Goal: Task Accomplishment & Management: Use online tool/utility

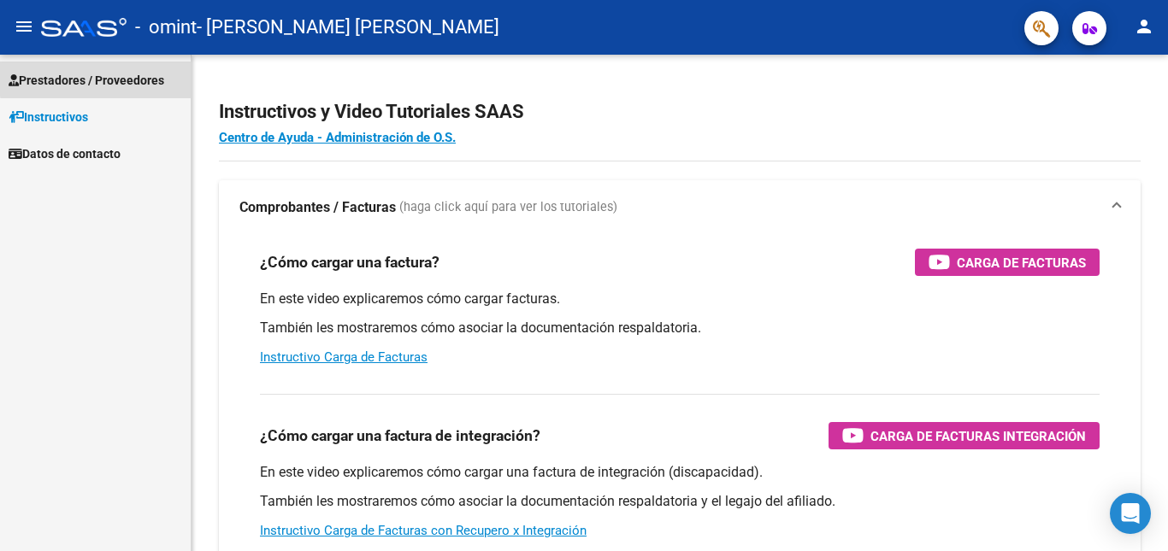
click at [106, 77] on span "Prestadores / Proveedores" at bounding box center [87, 80] width 156 height 19
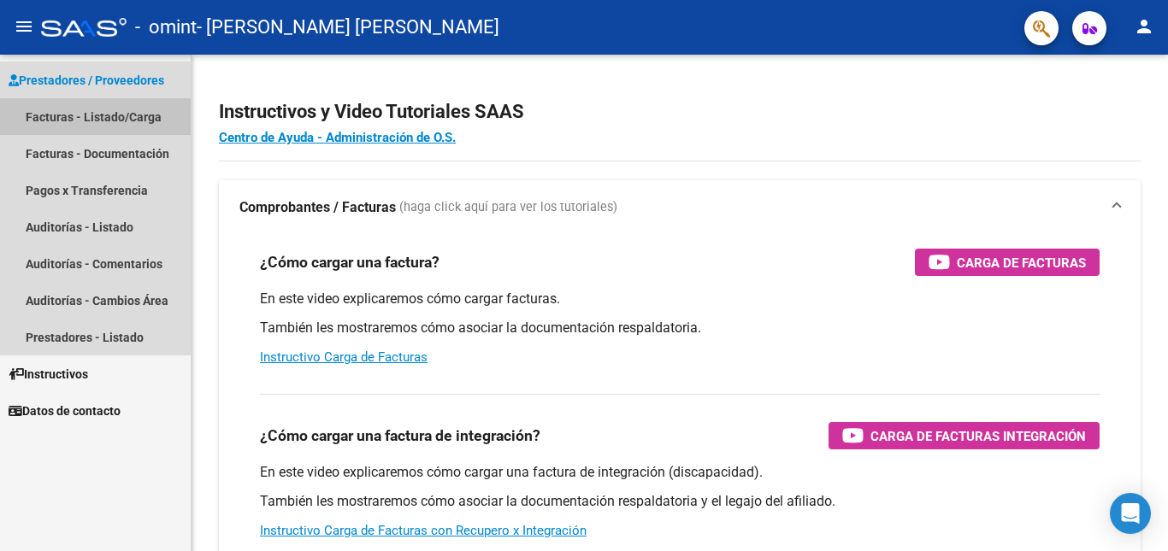
click at [114, 111] on link "Facturas - Listado/Carga" at bounding box center [95, 116] width 191 height 37
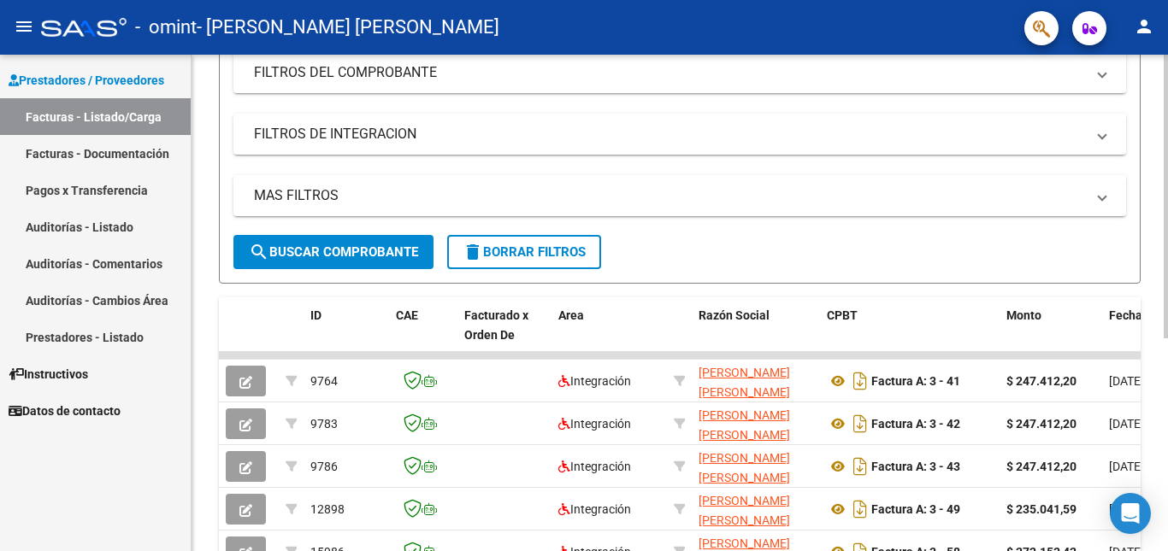
scroll to position [239, 0]
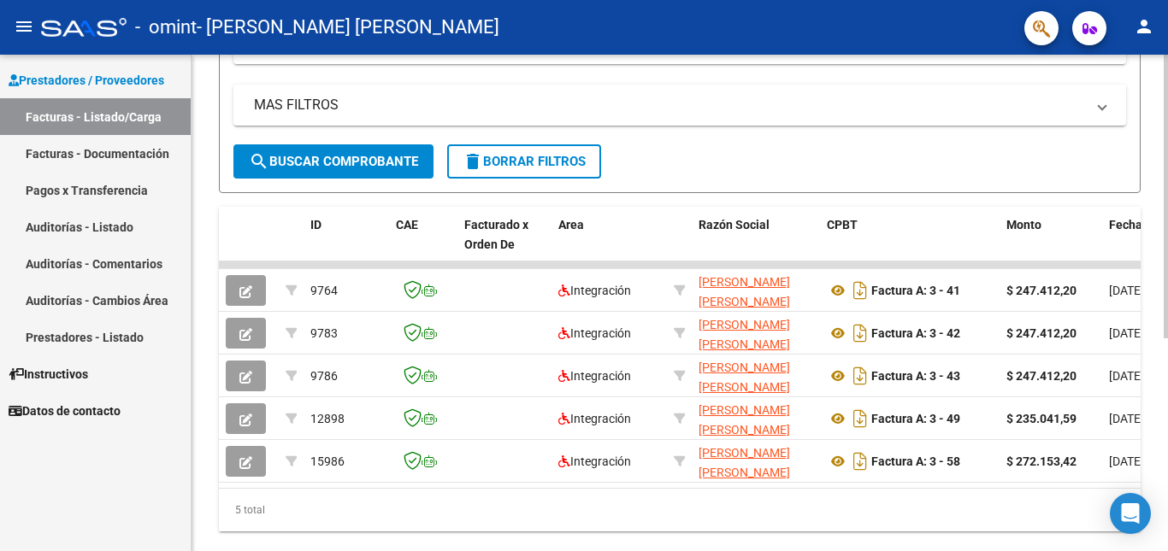
click at [1167, 516] on div at bounding box center [1165, 389] width 4 height 284
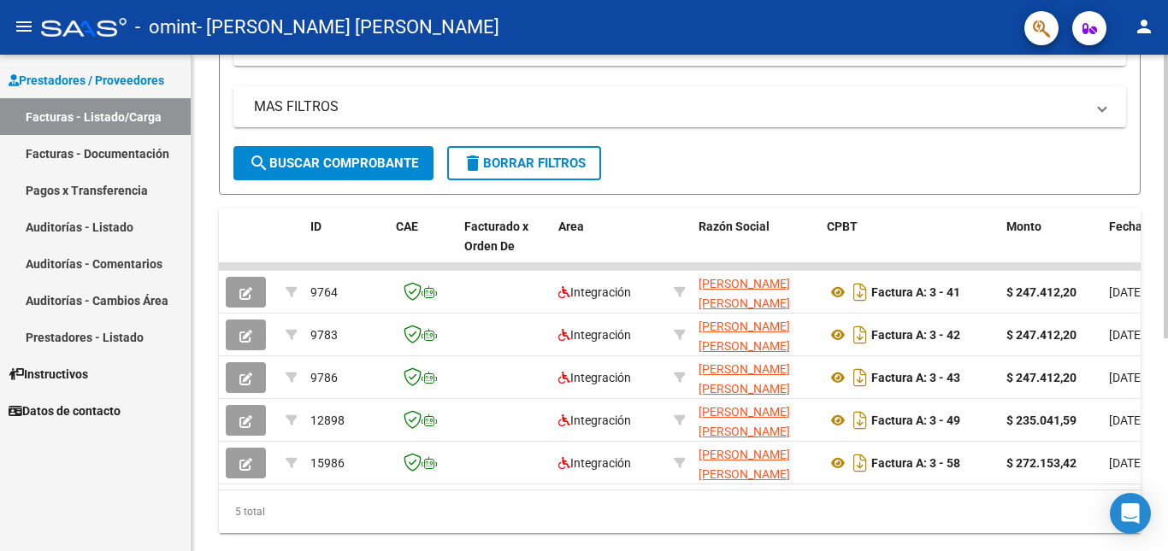
click at [1061, 526] on div "5 total" at bounding box center [680, 512] width 922 height 43
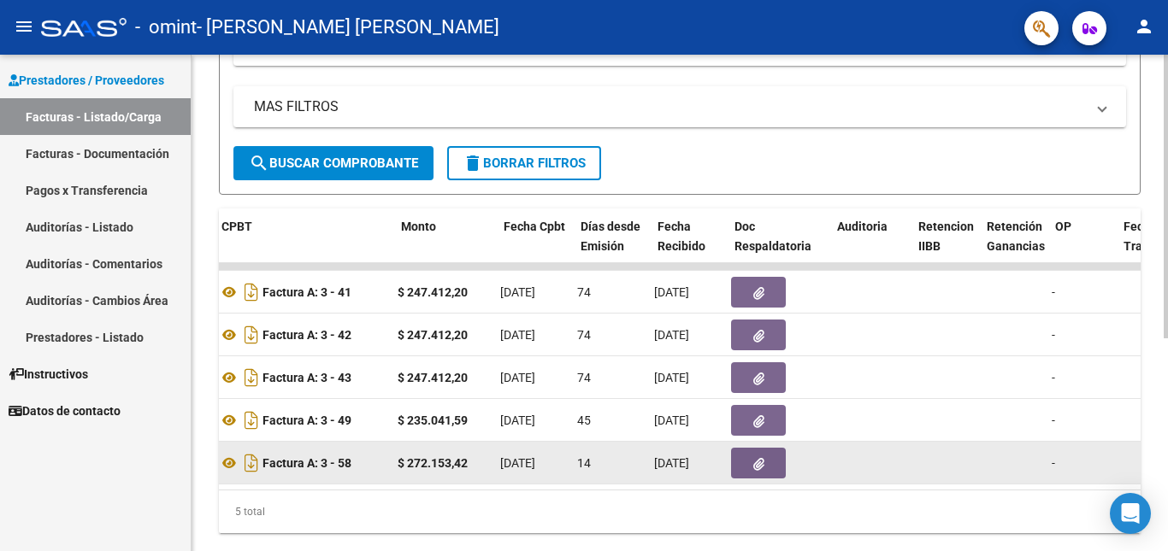
scroll to position [0, 605]
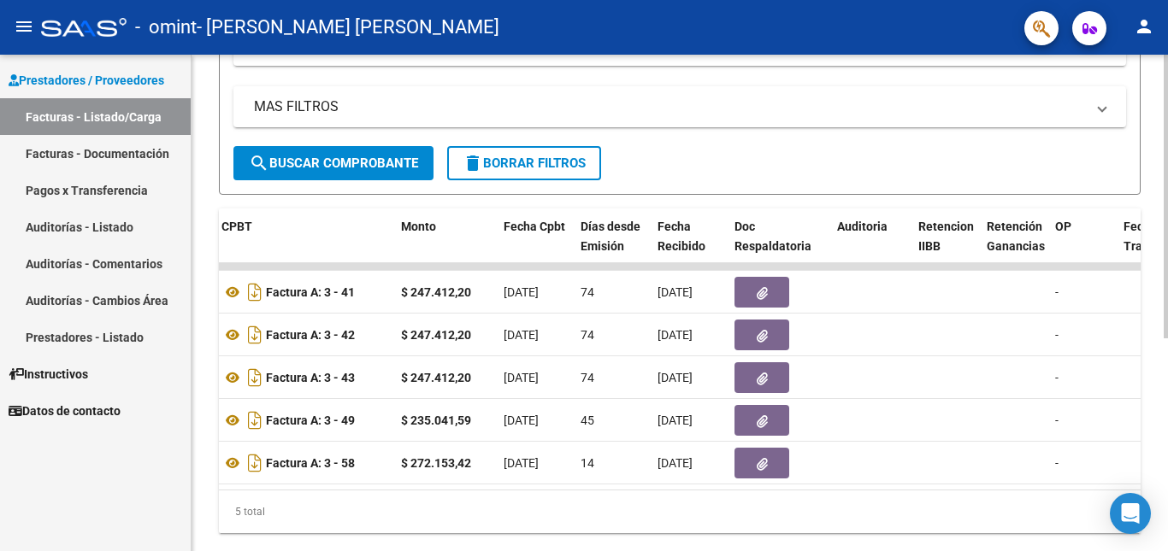
click at [1155, 449] on div "Video tutorial PRESTADORES -> Listado de CPBTs Emitidos por Prestadores / Prove…" at bounding box center [679, 160] width 976 height 857
click at [1166, 479] on div at bounding box center [1165, 388] width 4 height 284
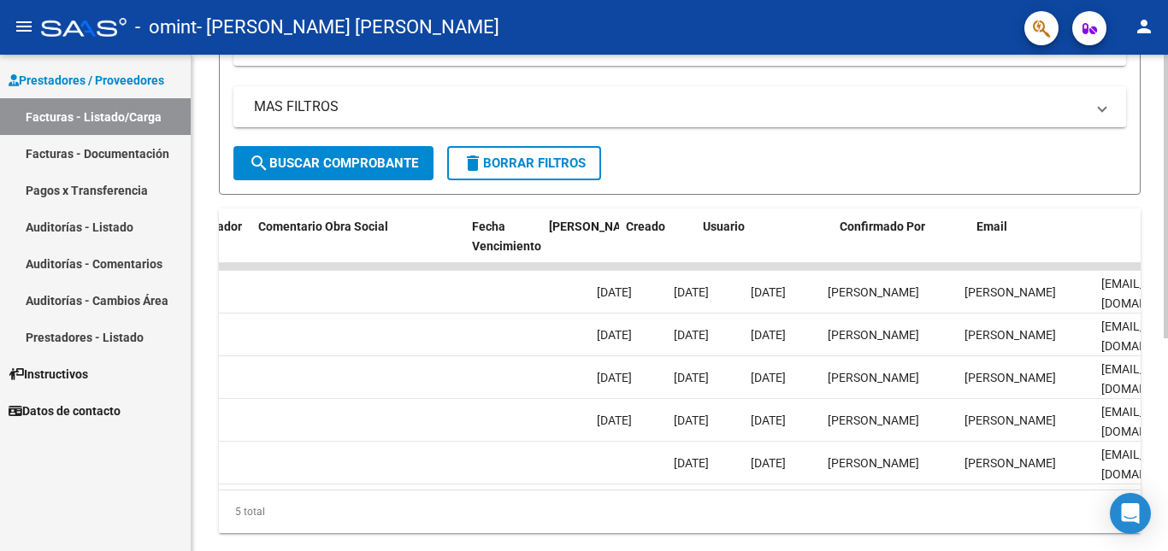
scroll to position [0, 2683]
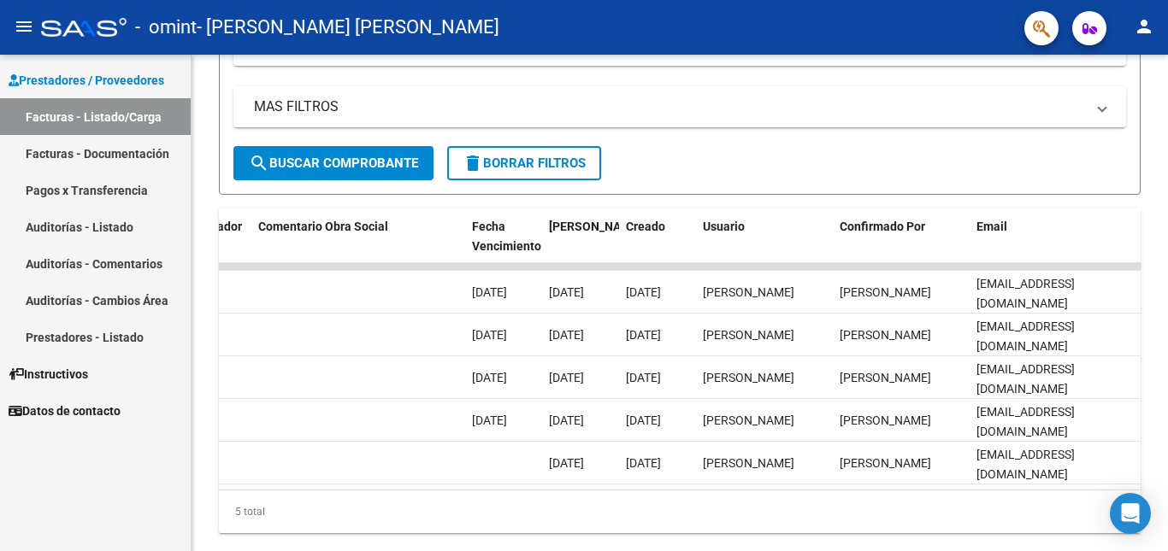
click at [101, 156] on link "Facturas - Documentación" at bounding box center [95, 153] width 191 height 37
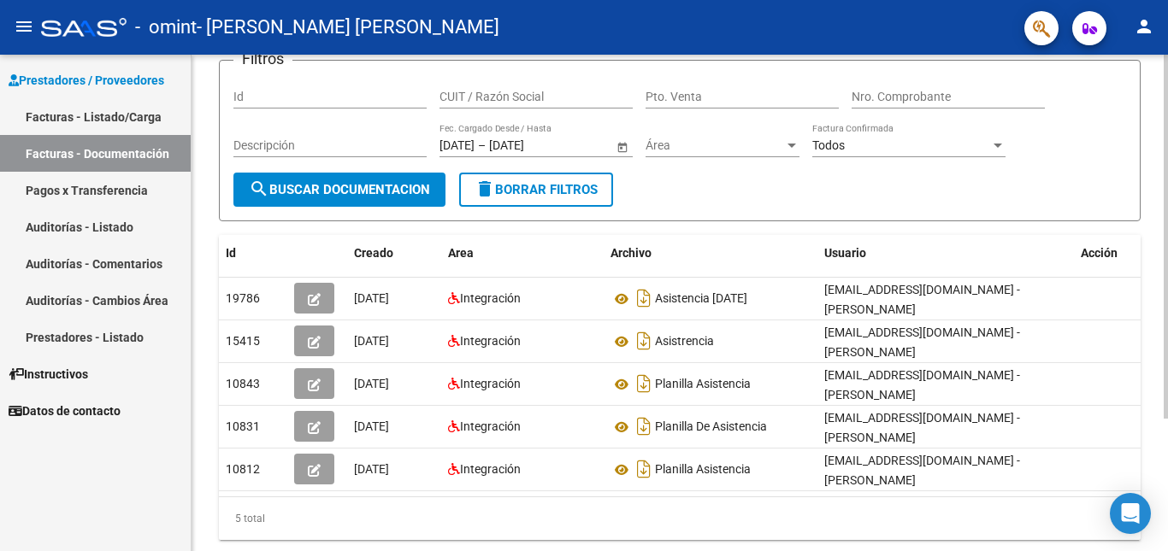
scroll to position [129, 0]
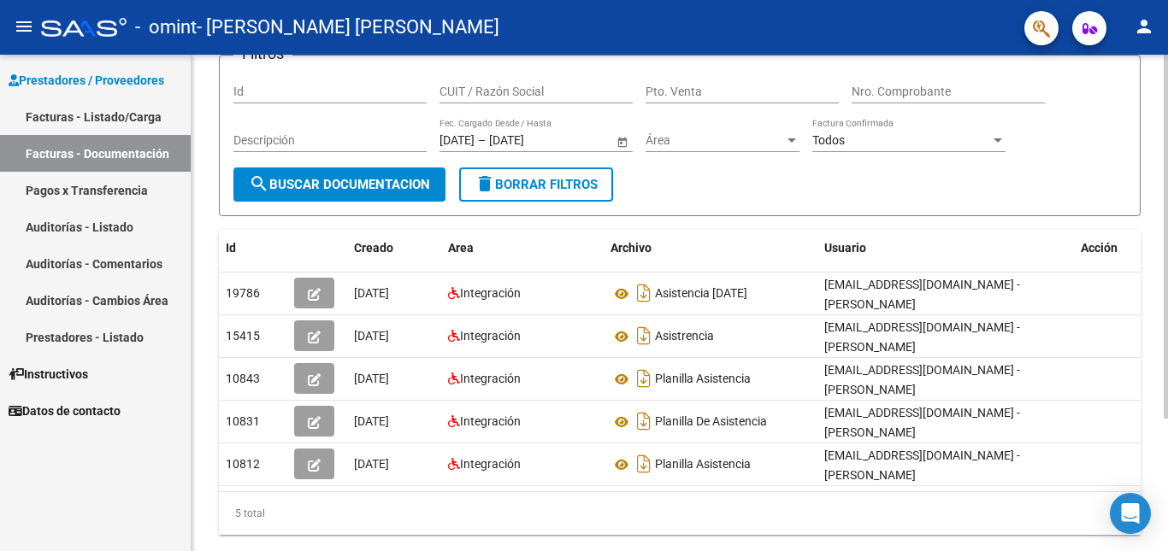
click at [1167, 506] on div at bounding box center [1165, 339] width 4 height 364
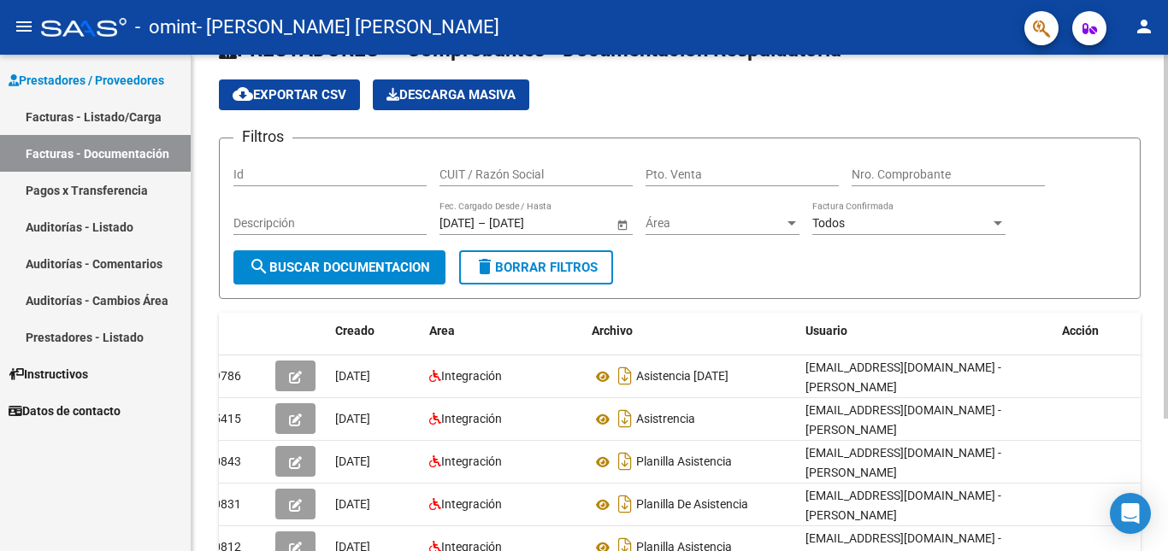
scroll to position [181, 0]
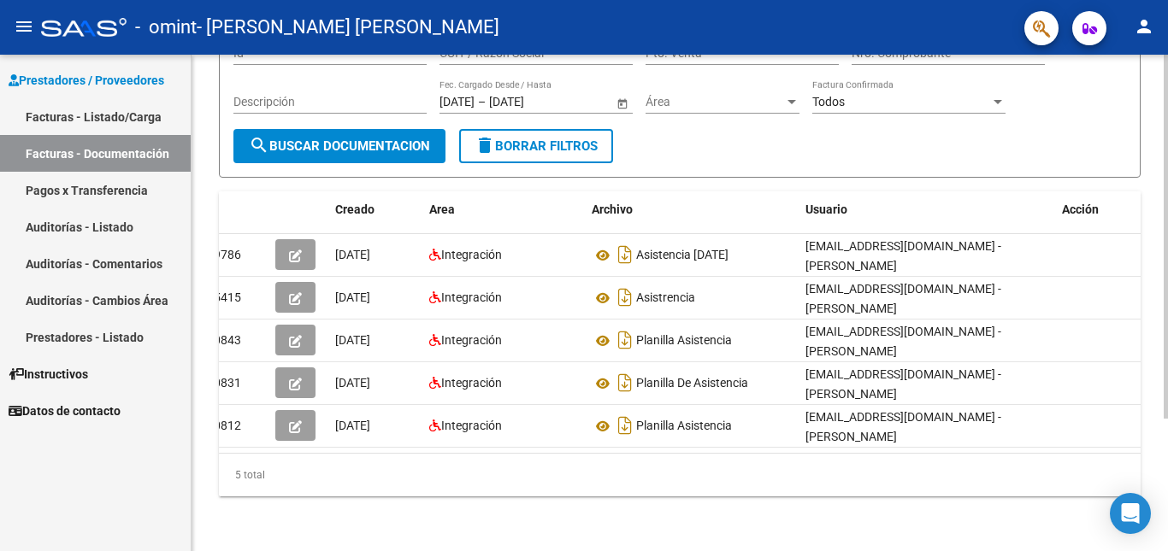
click at [1167, 410] on div at bounding box center [1165, 369] width 4 height 364
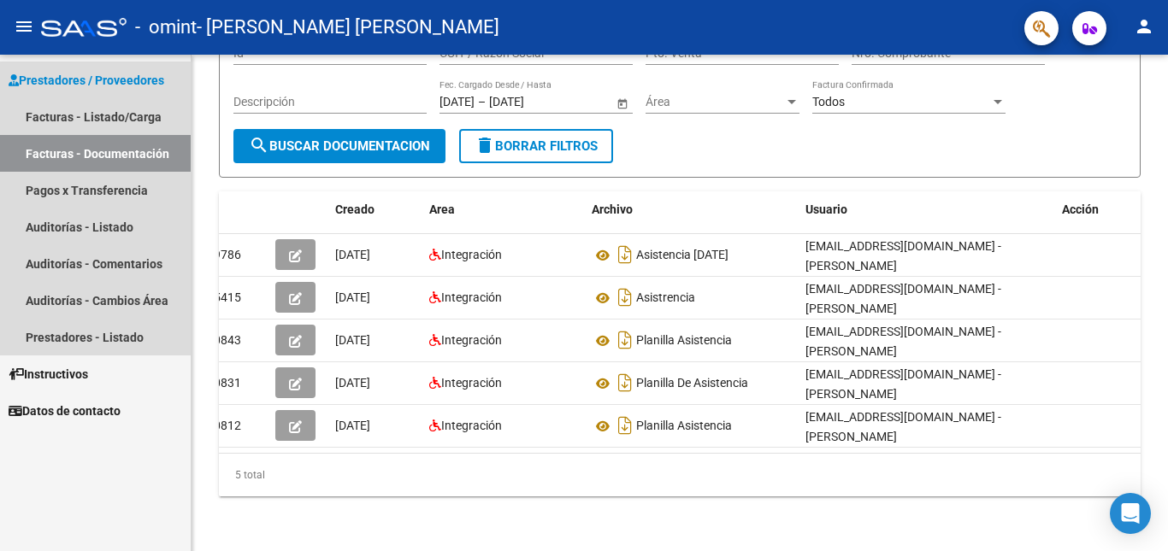
click at [133, 76] on span "Prestadores / Proveedores" at bounding box center [87, 80] width 156 height 19
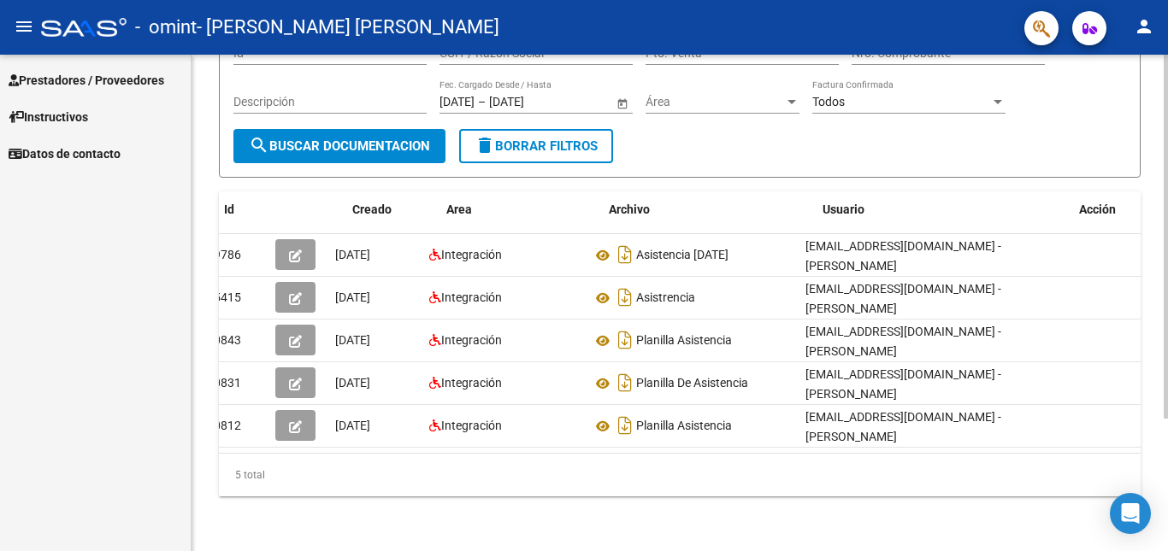
scroll to position [0, 0]
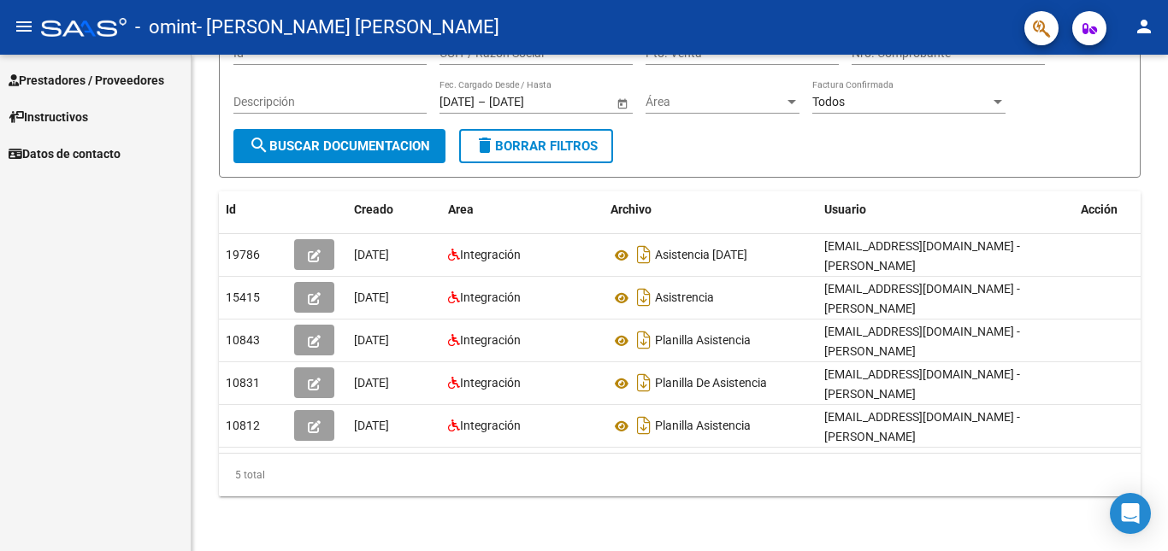
click at [138, 80] on span "Prestadores / Proveedores" at bounding box center [87, 80] width 156 height 19
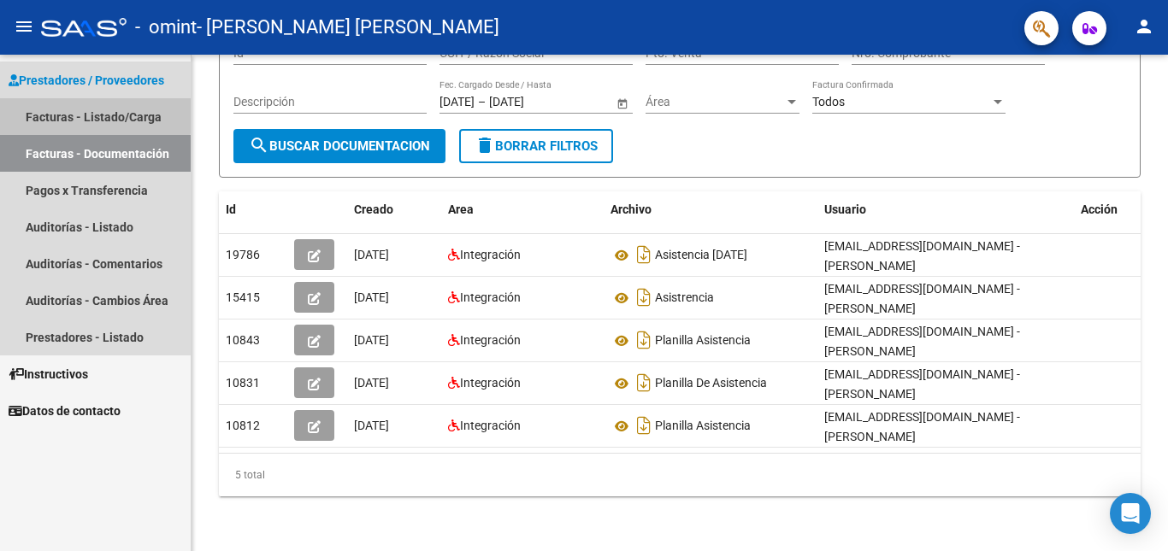
click at [95, 115] on link "Facturas - Listado/Carga" at bounding box center [95, 116] width 191 height 37
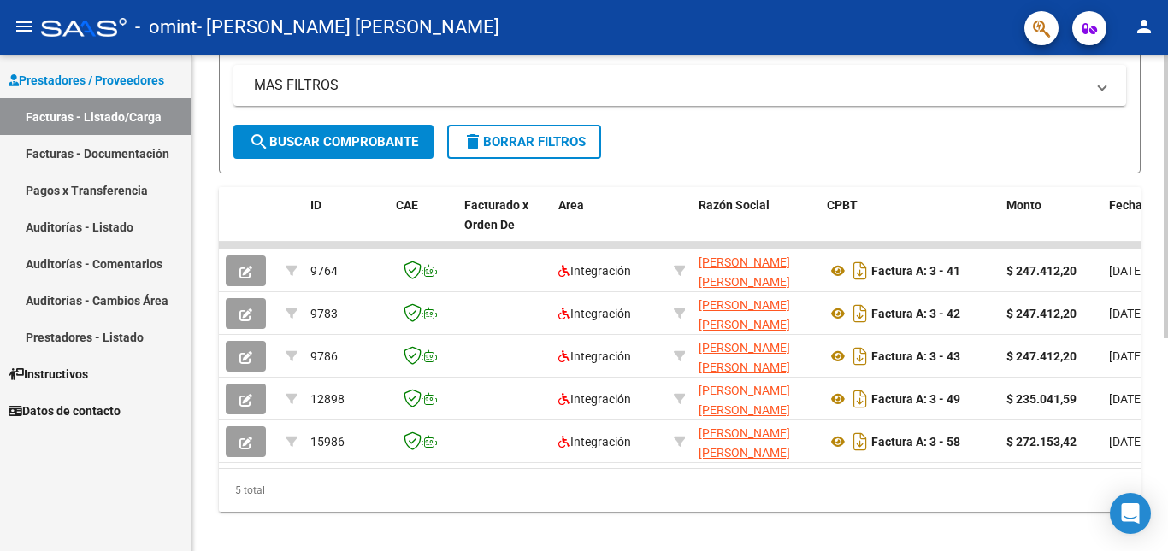
click at [1167, 532] on div at bounding box center [1165, 401] width 4 height 284
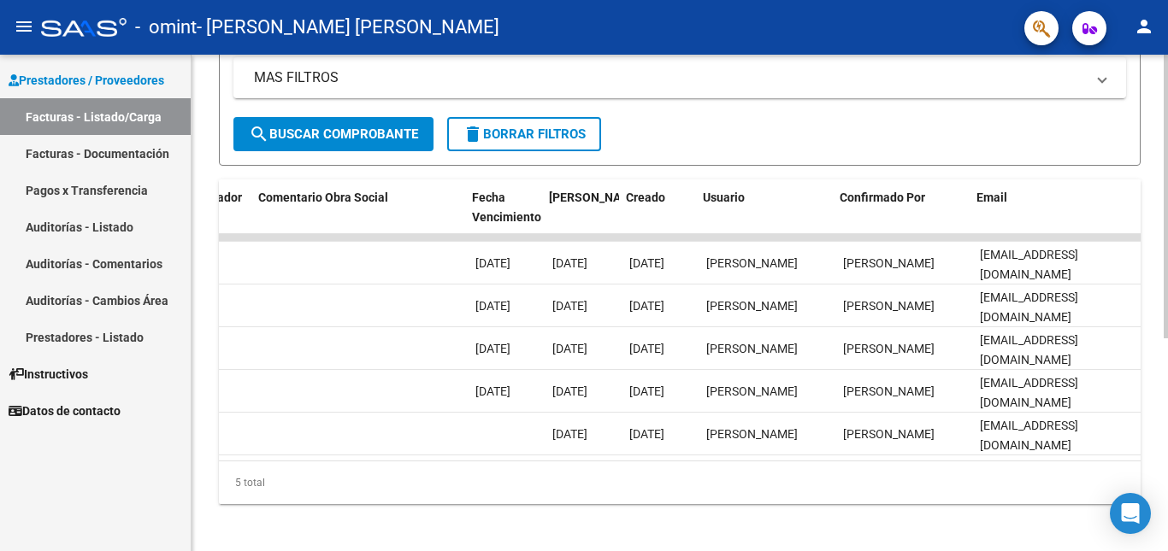
scroll to position [0, 2683]
